Goal: Transaction & Acquisition: Purchase product/service

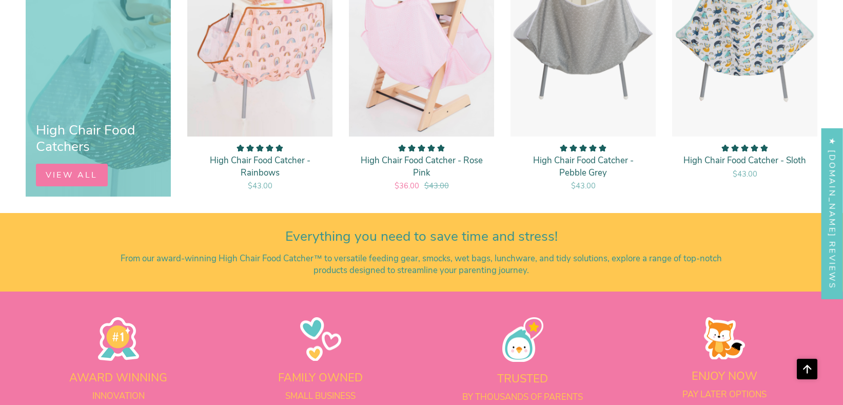
scroll to position [716, 0]
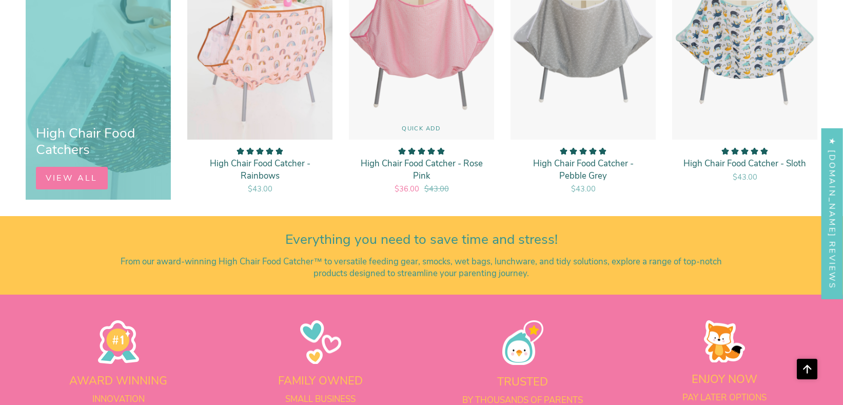
click at [471, 95] on img "High Chair Food Catcher - Rose Pink" at bounding box center [421, 30] width 146 height 219
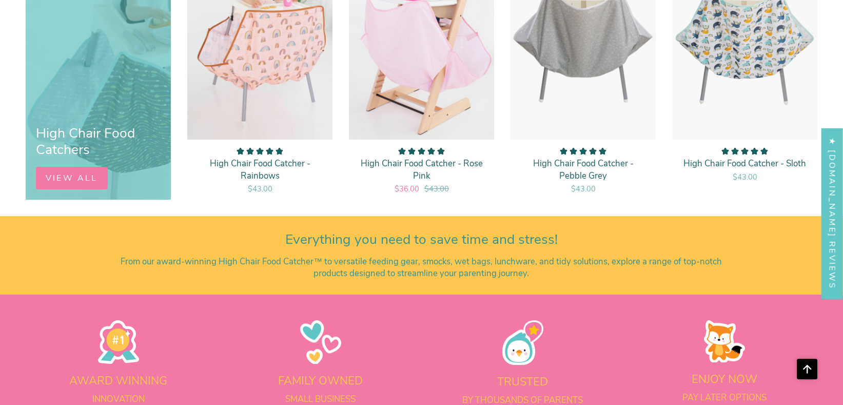
scroll to position [711, 0]
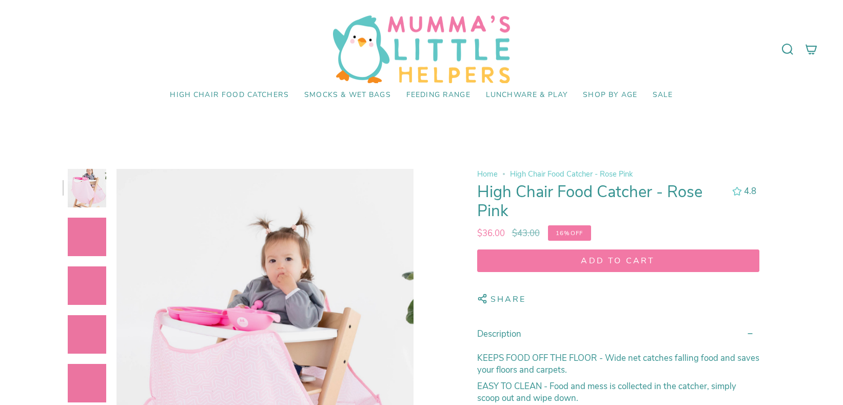
select select "pictures-first"
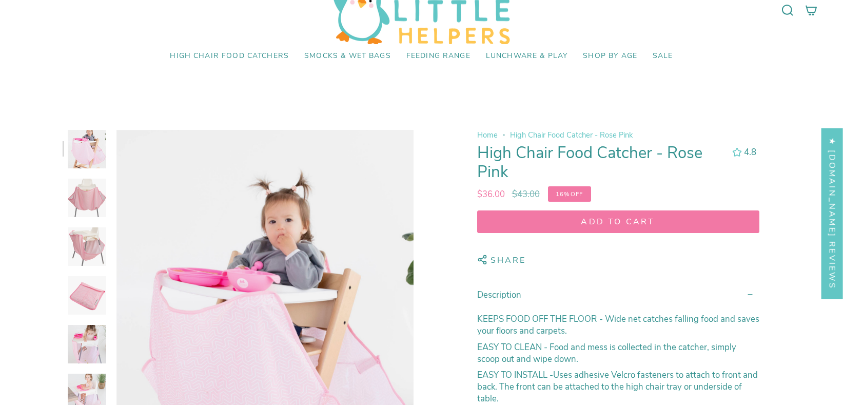
scroll to position [185, 0]
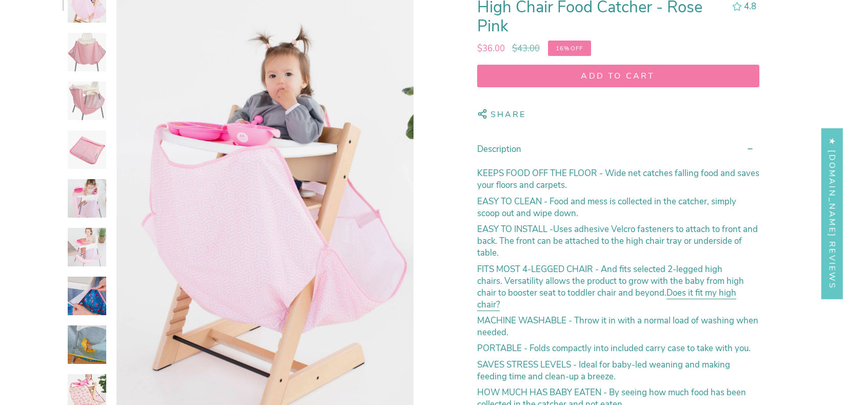
click at [95, 94] on img at bounding box center [87, 101] width 38 height 38
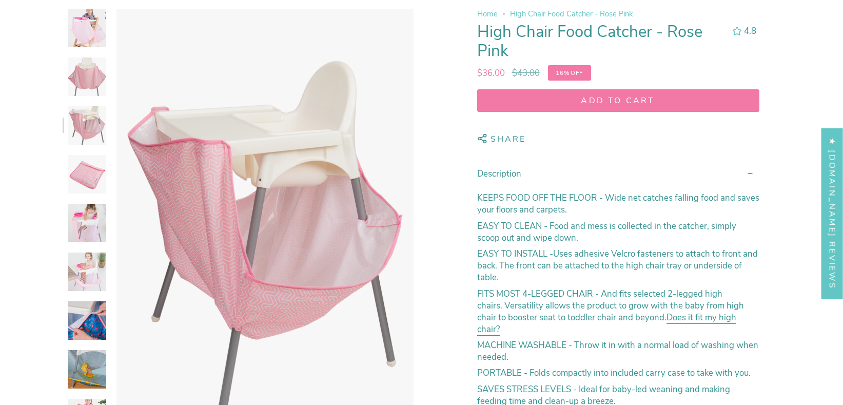
scroll to position [162, 0]
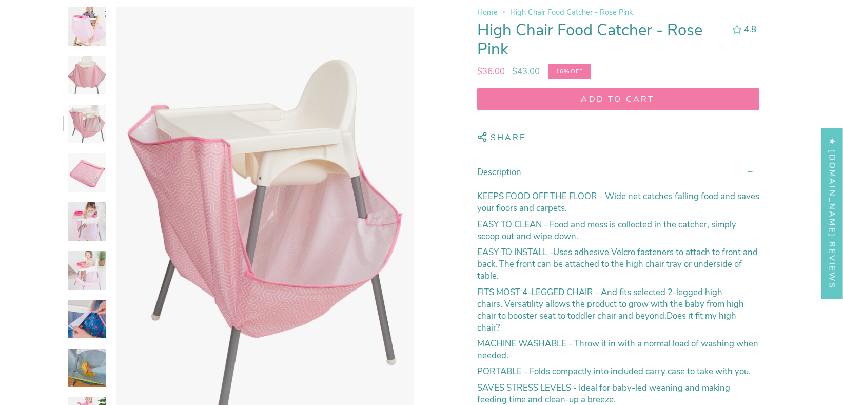
click at [598, 95] on span "Add to cart" at bounding box center [618, 98] width 263 height 11
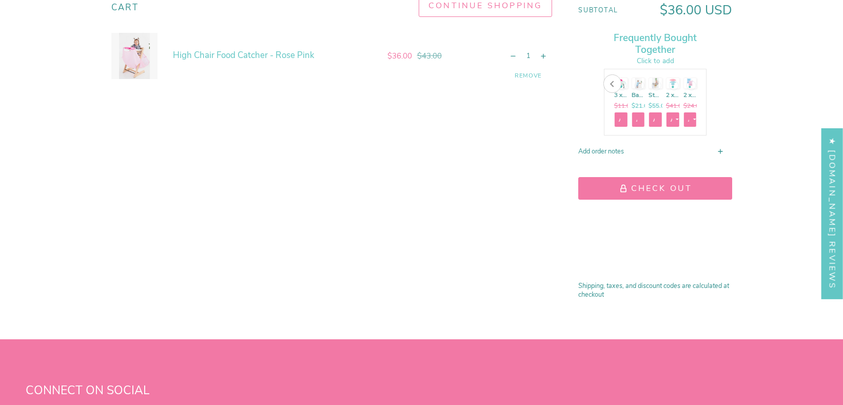
scroll to position [385, 0]
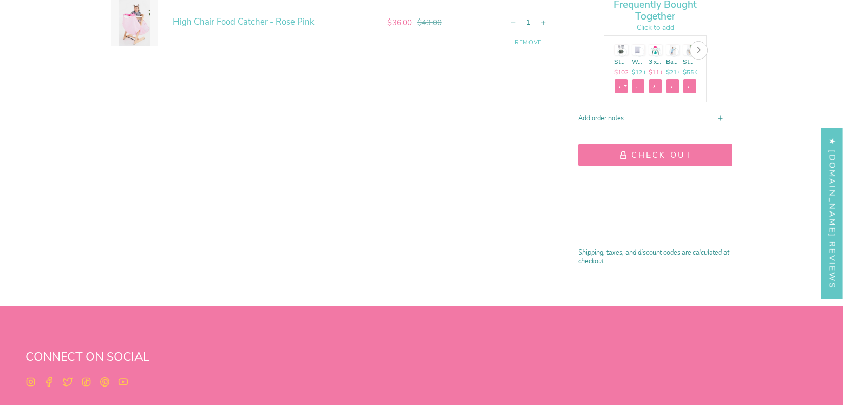
click at [648, 156] on button "Check Out" at bounding box center [655, 155] width 154 height 23
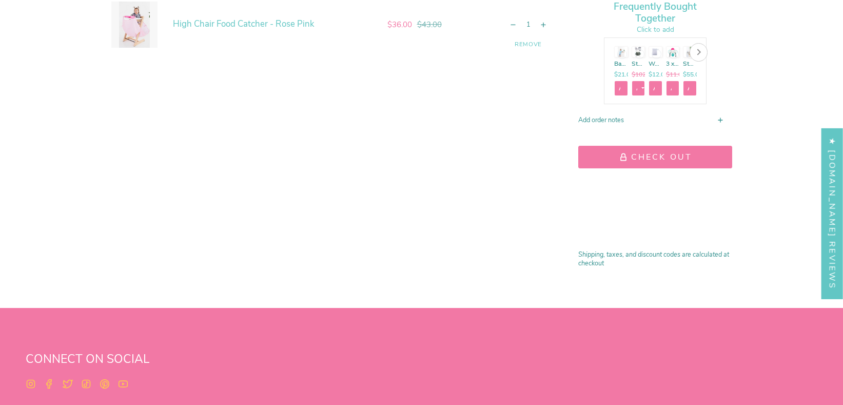
scroll to position [385, 0]
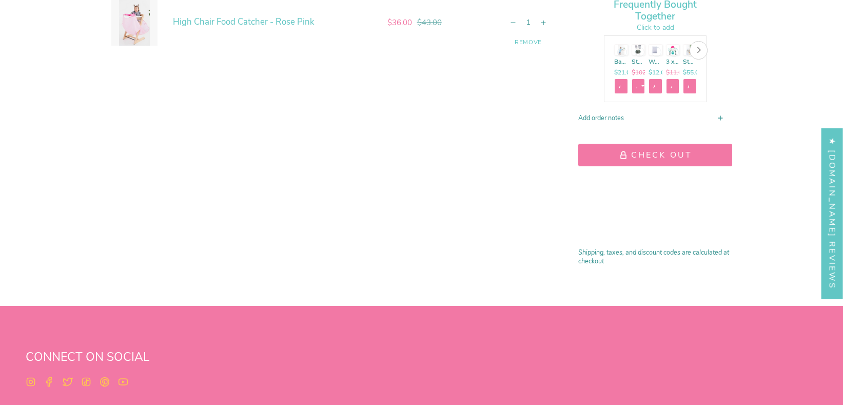
drag, startPoint x: 0, startPoint y: 0, endPoint x: 720, endPoint y: 198, distance: 746.5
